Goal: Task Accomplishment & Management: Manage account settings

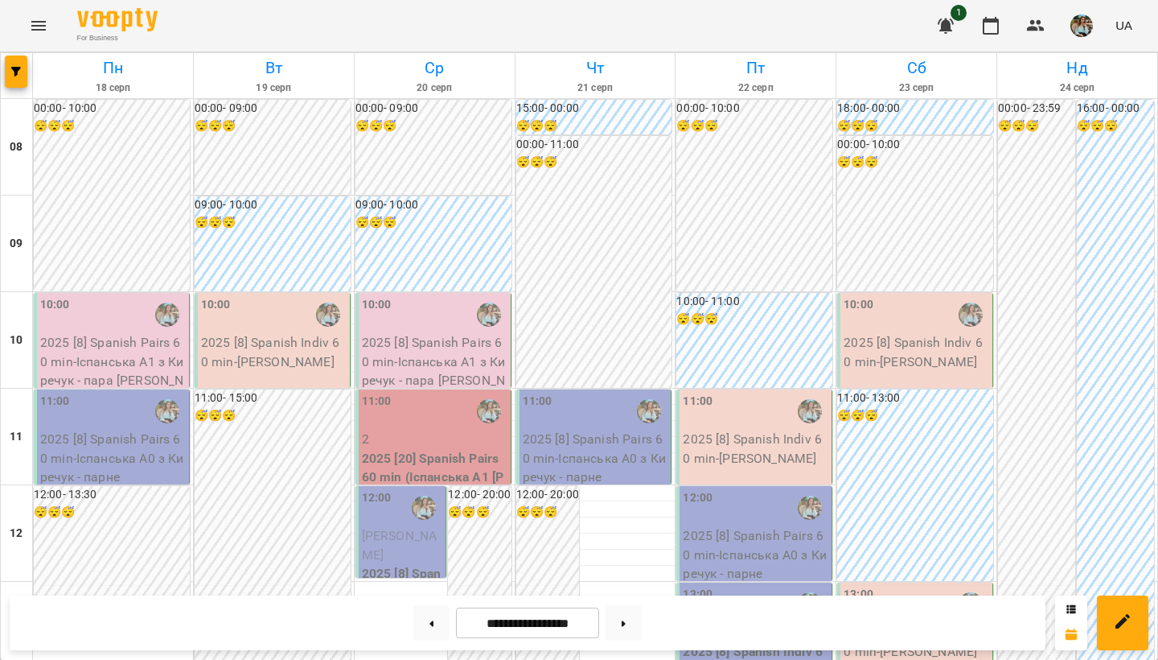
scroll to position [34, 0]
click at [430, 624] on icon at bounding box center [432, 623] width 4 height 6
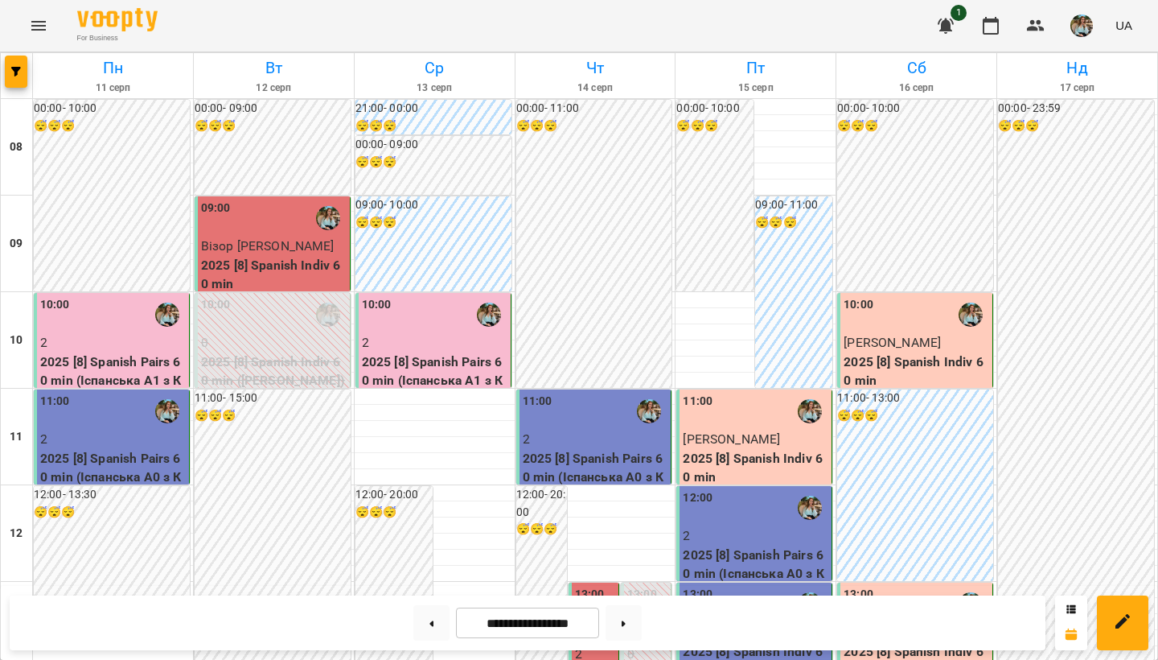
scroll to position [959, 0]
click at [428, 635] on button at bounding box center [431, 622] width 36 height 35
type input "**********"
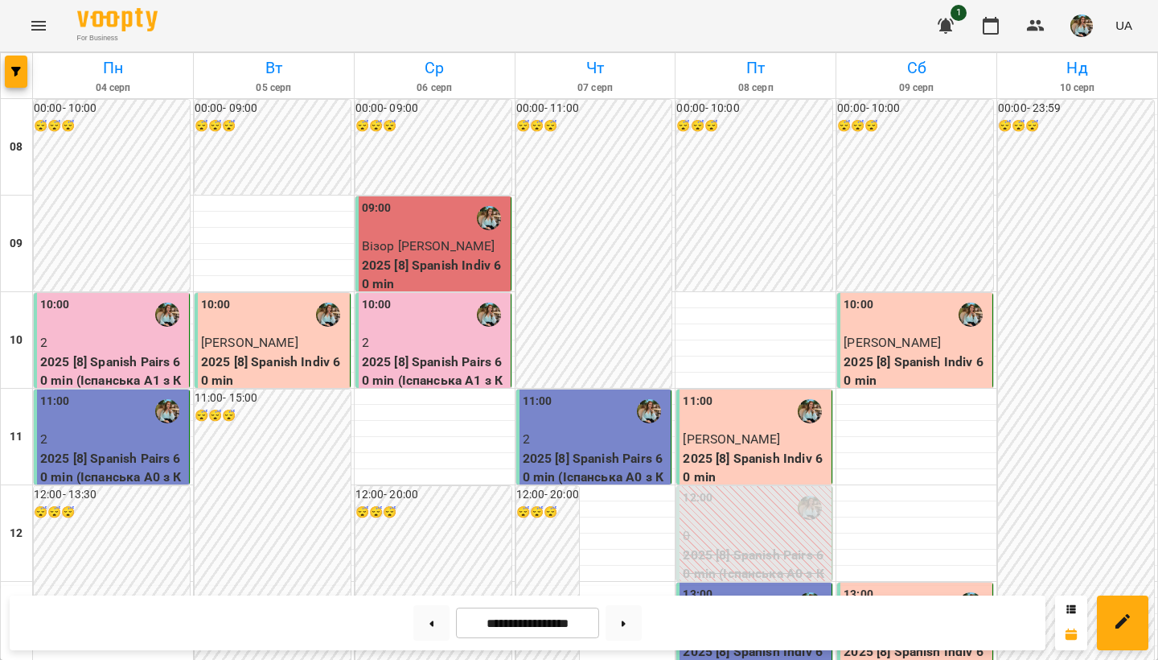
scroll to position [0, 0]
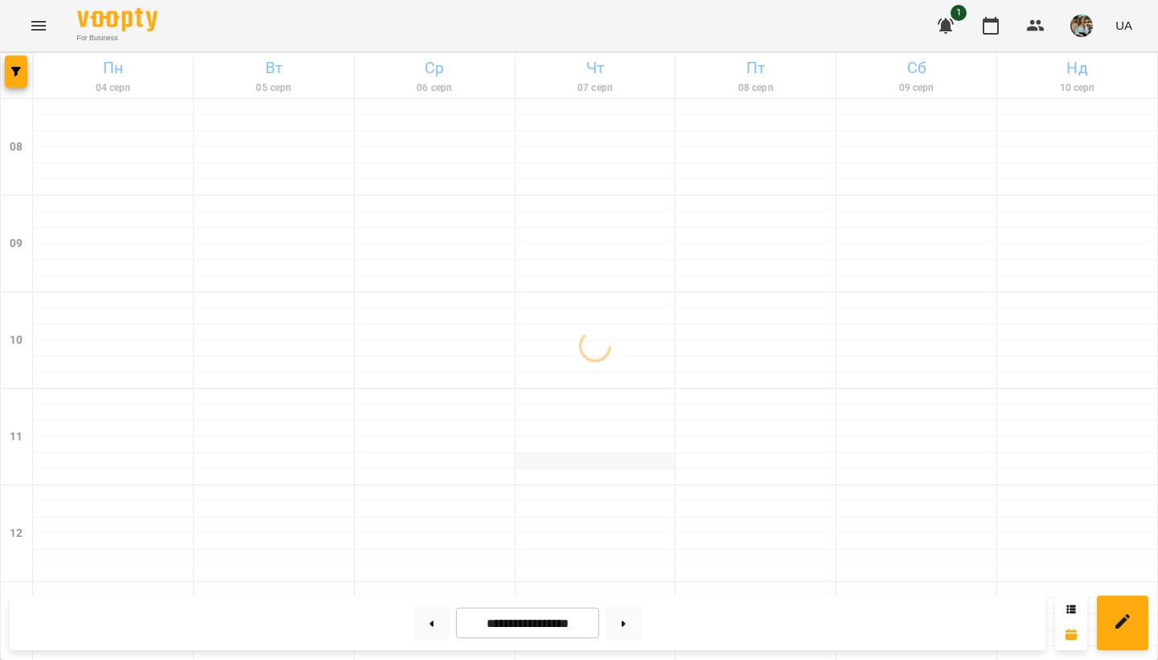
scroll to position [150, 0]
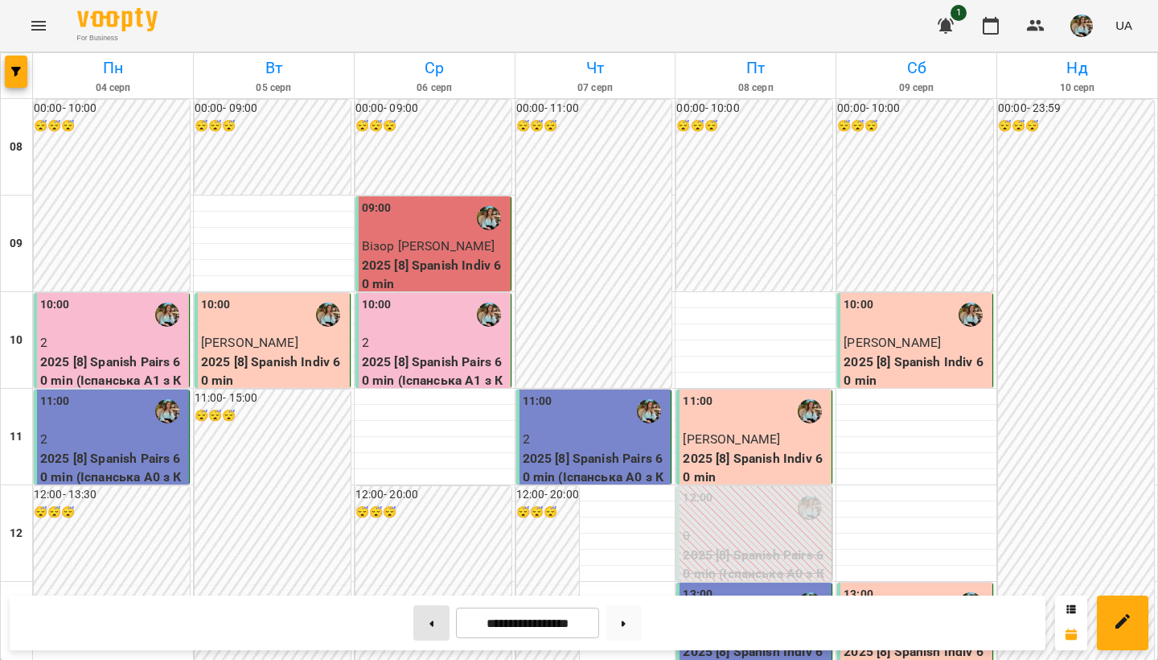
click at [422, 629] on button at bounding box center [431, 622] width 36 height 35
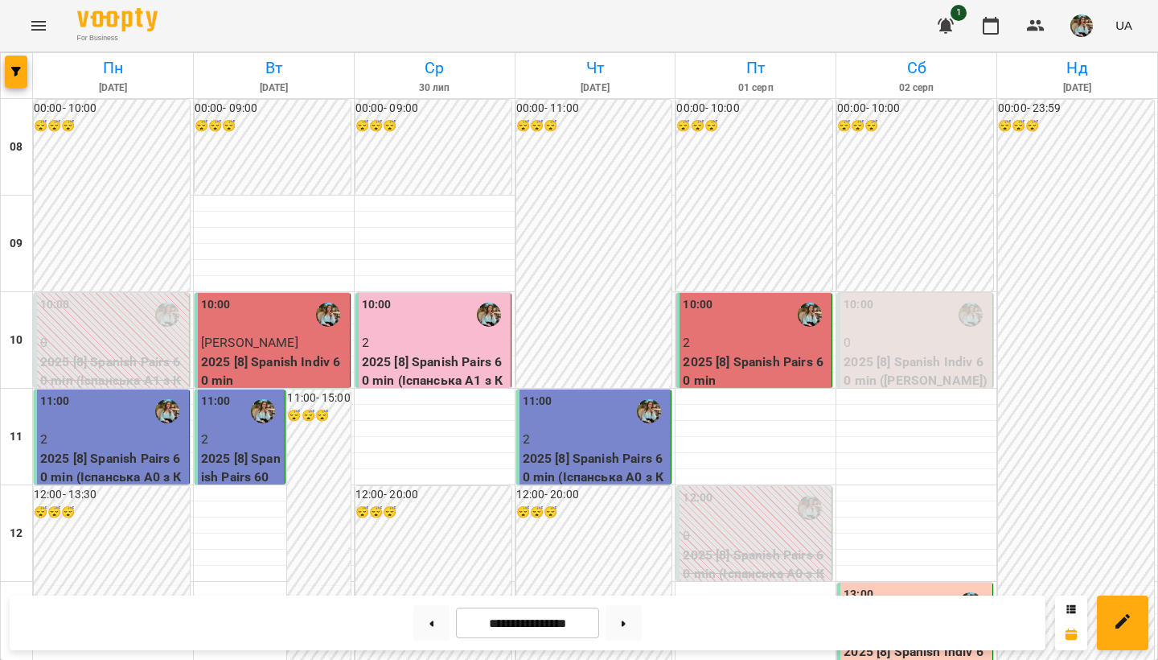
scroll to position [386, 0]
click at [633, 626] on button at bounding box center [624, 622] width 36 height 35
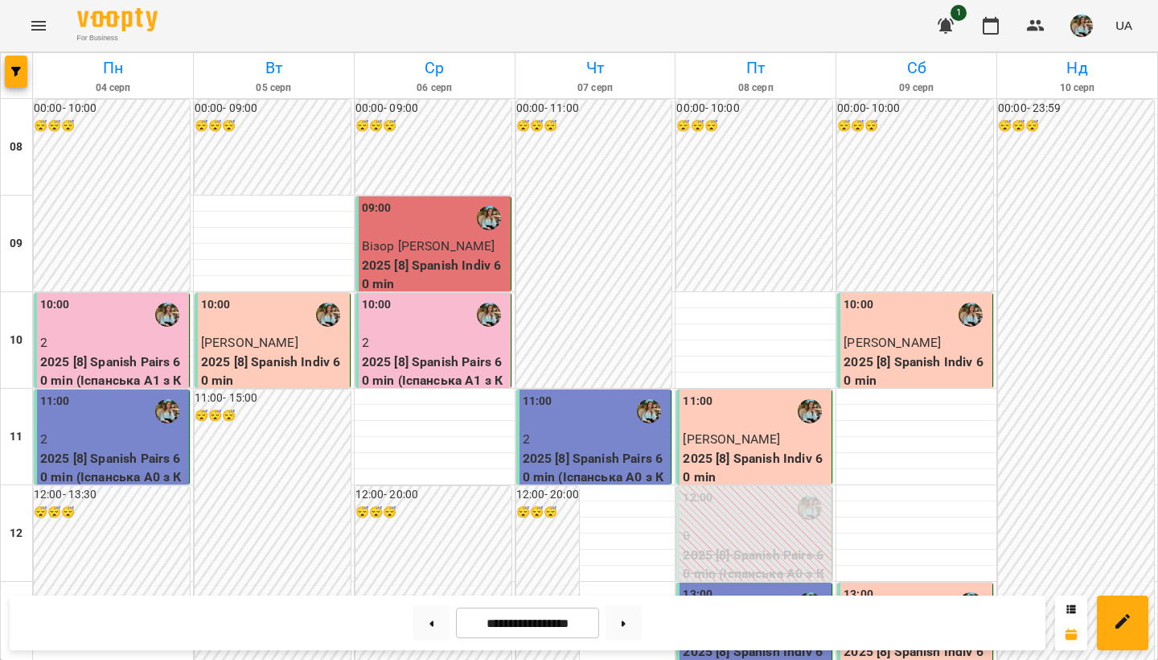
scroll to position [87, 0]
click at [625, 628] on button at bounding box center [624, 622] width 36 height 35
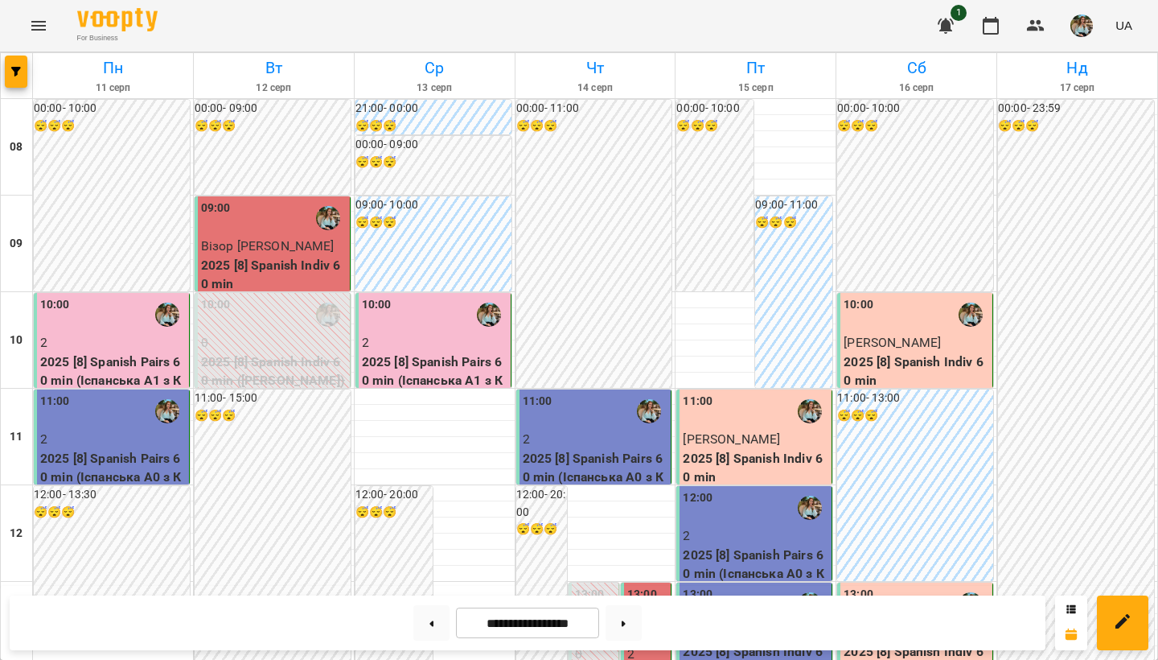
scroll to position [0, 0]
click at [637, 635] on button at bounding box center [624, 622] width 36 height 35
type input "**********"
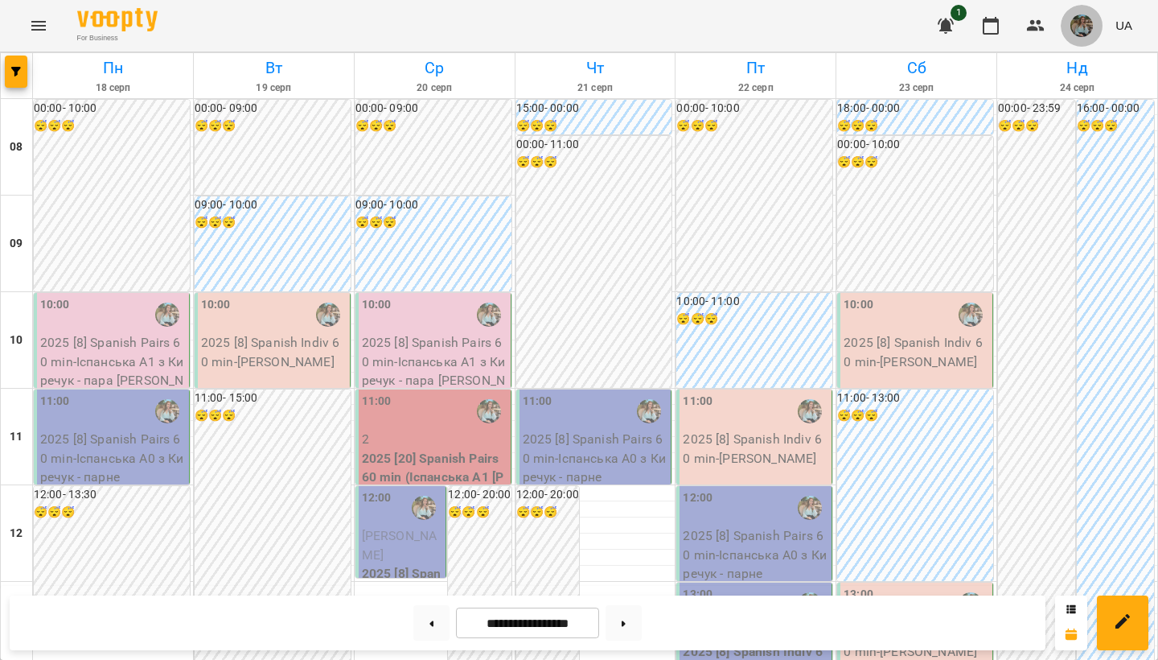
click at [1087, 35] on img "button" at bounding box center [1082, 25] width 23 height 23
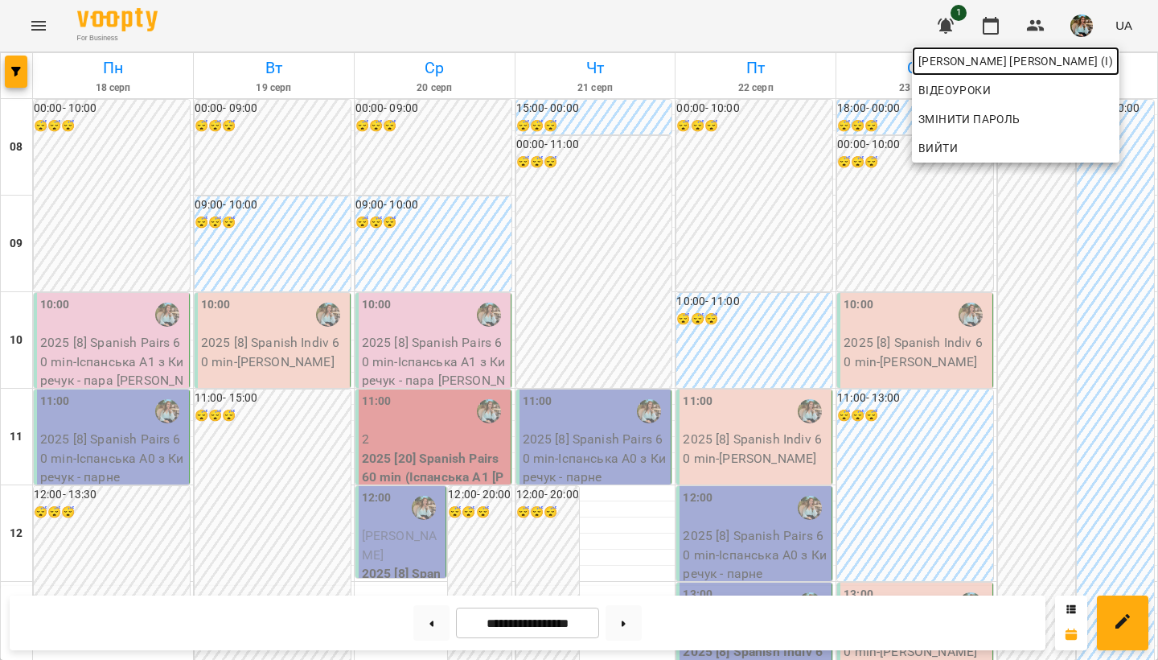
click at [1072, 62] on span "Киречук Валерія Володимирівна (і)" at bounding box center [1016, 60] width 195 height 19
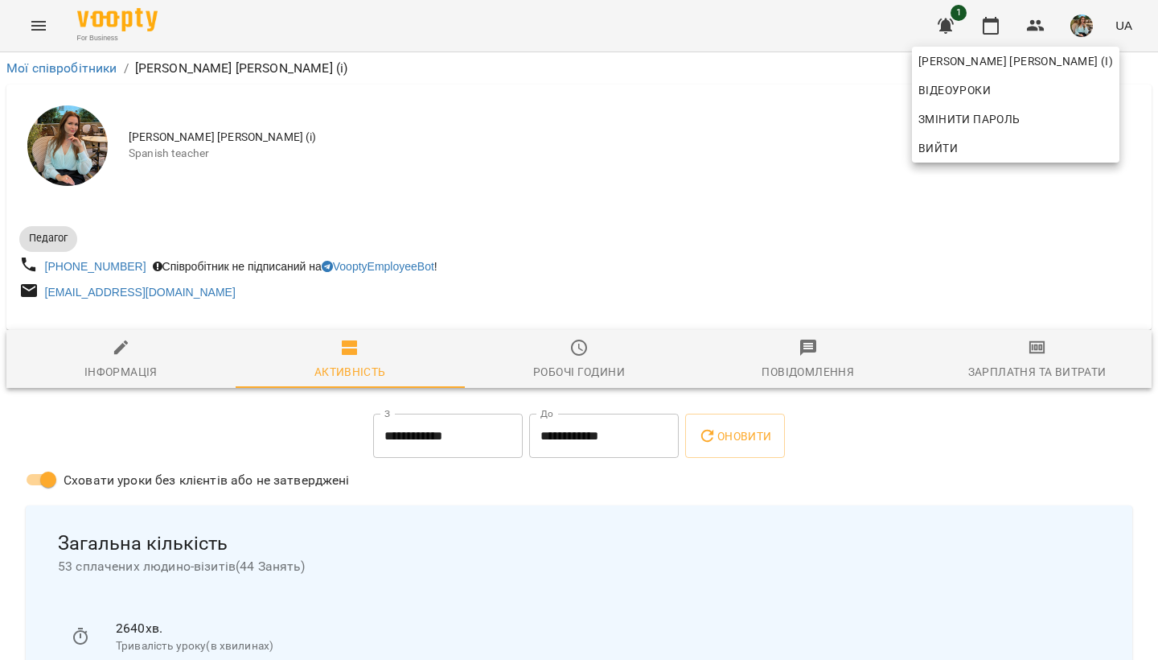
click at [647, 215] on div at bounding box center [579, 330] width 1158 height 660
